Goal: Task Accomplishment & Management: Manage account settings

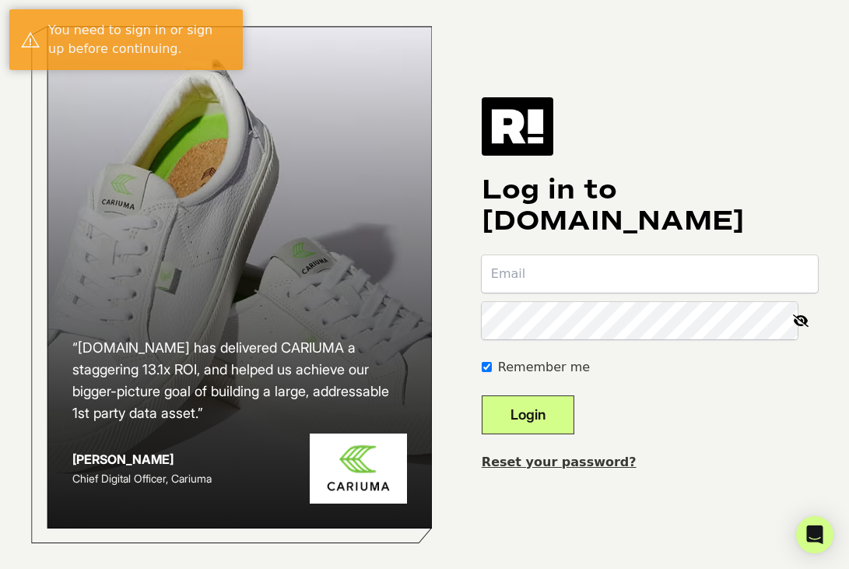
type input "rmahaffey@whbev.co"
click at [548, 416] on button "Login" at bounding box center [527, 414] width 93 height 39
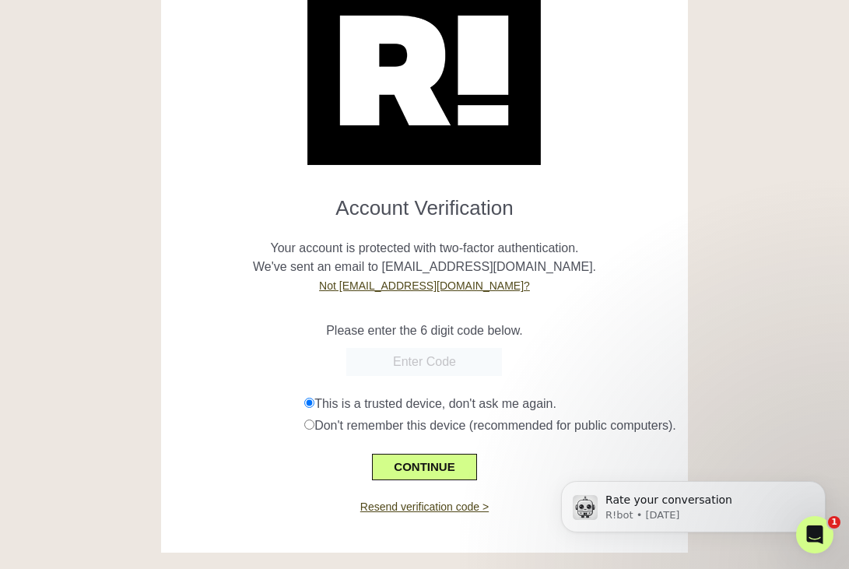
paste input "004286"
type input "004286"
click at [439, 480] on button "CONTINUE" at bounding box center [424, 466] width 104 height 26
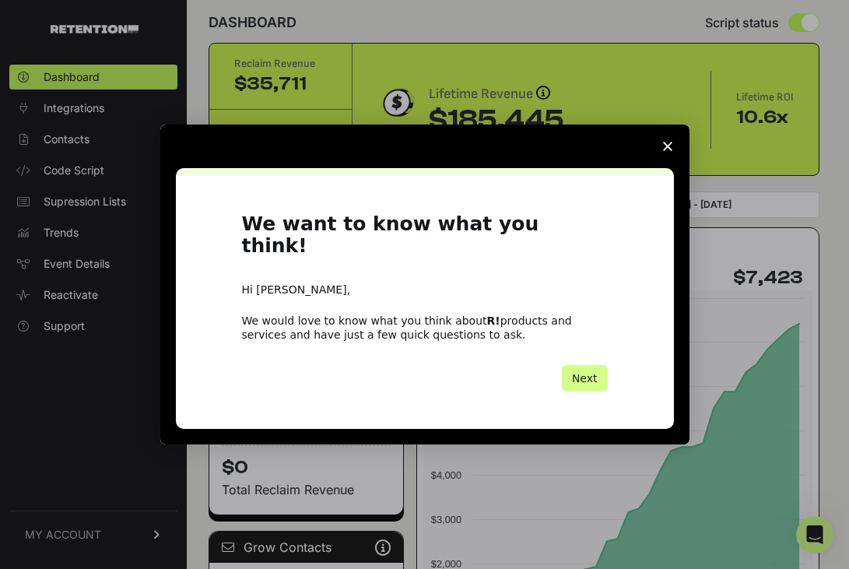
click at [675, 152] on span "Close survey" at bounding box center [668, 146] width 44 height 44
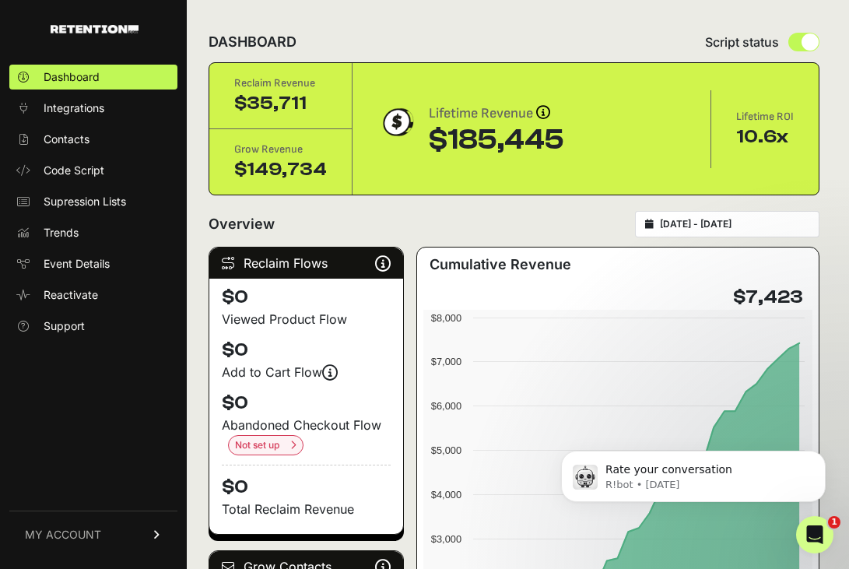
click at [752, 215] on div "2025-07-15 - 2025-08-14" at bounding box center [727, 224] width 184 height 26
click at [653, 224] on icon at bounding box center [649, 223] width 9 height 9
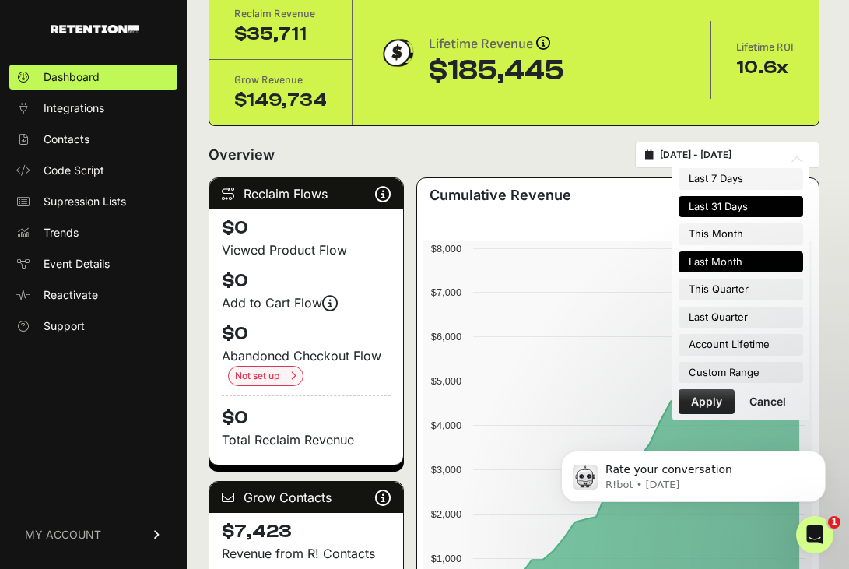
scroll to position [71, 0]
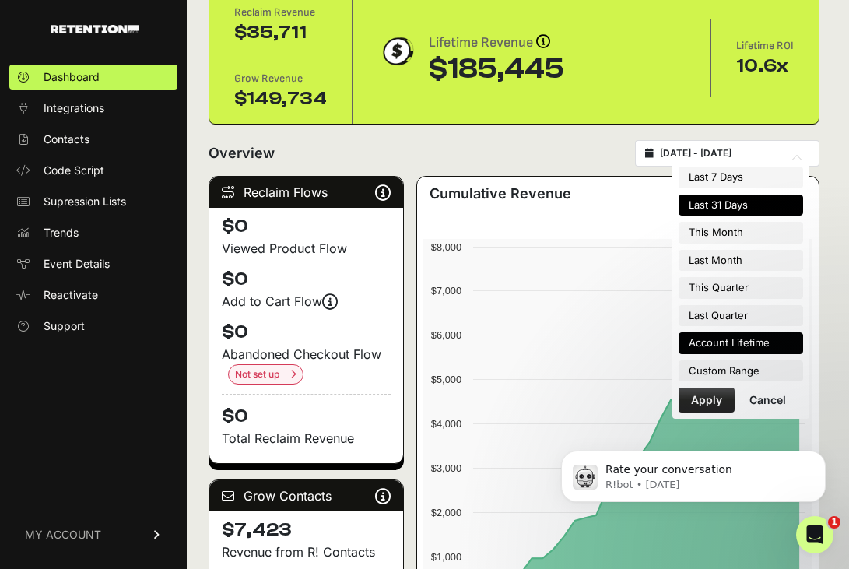
click at [768, 342] on li "Account Lifetime" at bounding box center [740, 343] width 124 height 22
type input "2024-03-28 - 2025-08-14"
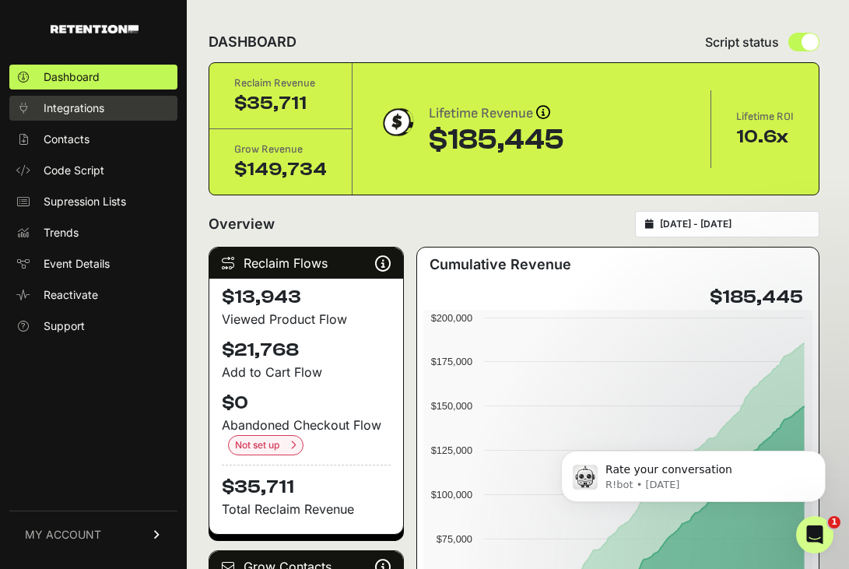
click at [98, 102] on span "Integrations" at bounding box center [74, 108] width 61 height 16
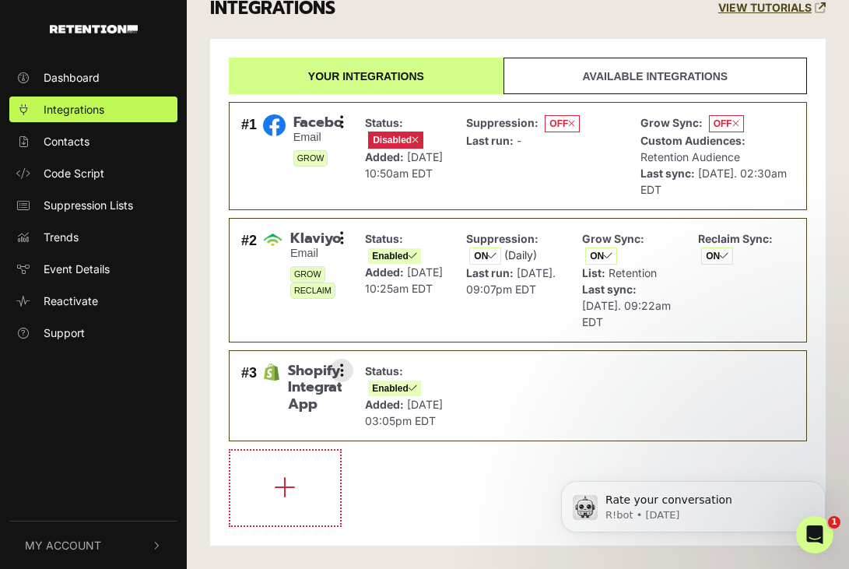
scroll to position [37, 0]
